Goal: Task Accomplishment & Management: Complete application form

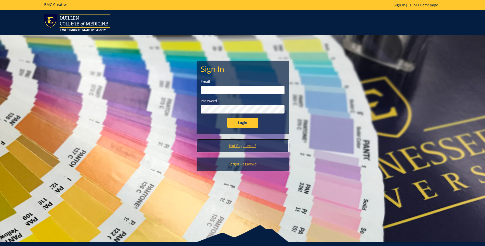
click at [238, 143] on link "Not Registered?" at bounding box center [242, 145] width 92 height 13
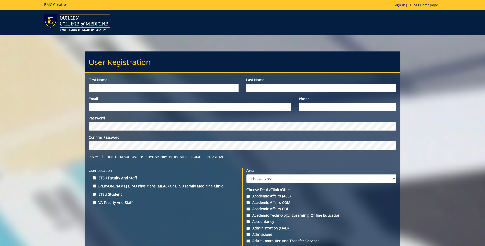
click at [91, 87] on input "First name" at bounding box center [164, 88] width 150 height 9
type input "Ashleigh"
type input "Clark"
type input "ab"
